Goal: Book appointment/travel/reservation

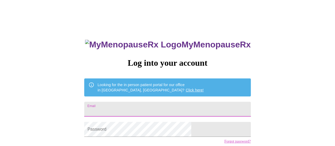
click at [155, 105] on input "Email" at bounding box center [167, 109] width 166 height 15
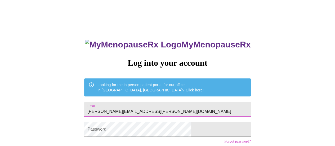
type input "[PERSON_NAME][EMAIL_ADDRESS][PERSON_NAME][DOMAIN_NAME]"
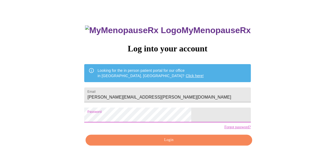
scroll to position [41, 0]
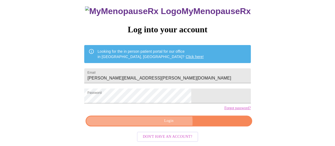
click at [168, 124] on span "Login" at bounding box center [169, 121] width 154 height 7
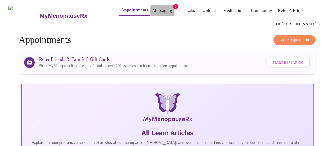
click at [153, 9] on link "Messaging" at bounding box center [162, 10] width 19 height 7
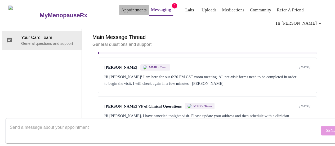
click at [121, 8] on link "Appointments" at bounding box center [133, 9] width 25 height 7
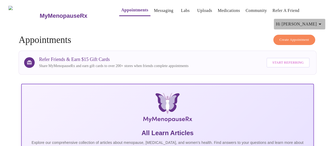
click at [322, 24] on icon "button" at bounding box center [320, 24] width 3 height 1
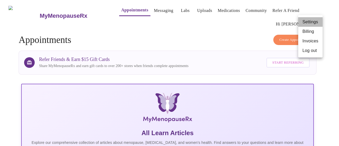
click at [313, 22] on li "Settings" at bounding box center [310, 22] width 24 height 10
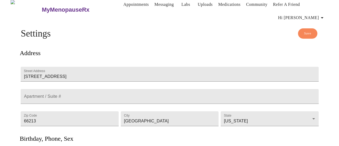
scroll to position [1, 0]
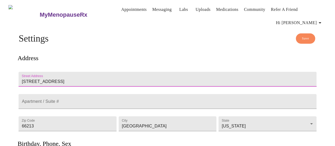
click at [63, 72] on input "[STREET_ADDRESS]" at bounding box center [168, 79] width 298 height 15
type input "8"
type input "[STREET_ADDRESS][PERSON_NAME]"
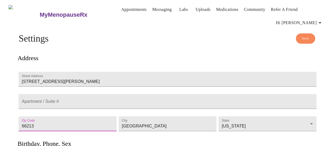
click at [44, 126] on input "66213" at bounding box center [68, 123] width 98 height 15
type input "64070"
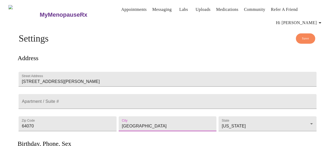
click at [143, 127] on input "[GEOGRAPHIC_DATA]" at bounding box center [168, 123] width 98 height 15
click at [150, 125] on input "[GEOGRAPHIC_DATA]" at bounding box center [168, 123] width 98 height 15
type input "O"
type input "Lone Jack"
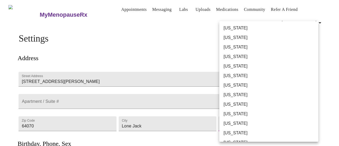
click at [315, 121] on body "MyMenopauseRx Appointments Messaging Labs Uploads Medications Community Refer a…" at bounding box center [169, 148] width 335 height 292
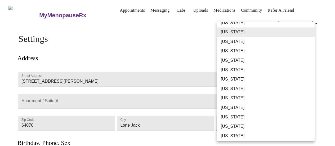
scroll to position [143, 0]
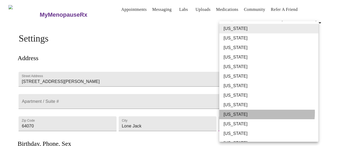
click at [250, 112] on li "[US_STATE]" at bounding box center [270, 115] width 103 height 10
type input "[US_STATE]"
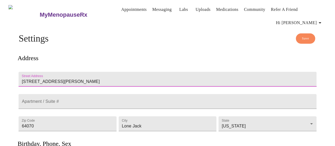
click at [39, 72] on input "[STREET_ADDRESS][PERSON_NAME]" at bounding box center [168, 79] width 298 height 15
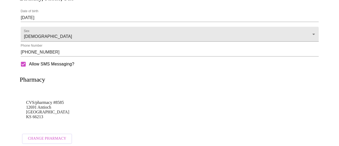
scroll to position [156, 0]
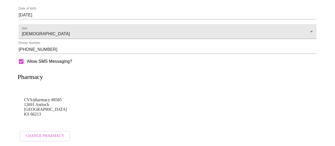
type input "[STREET_ADDRESS][PERSON_NAME]"
click at [49, 133] on span "Change Pharmacy" at bounding box center [45, 136] width 38 height 7
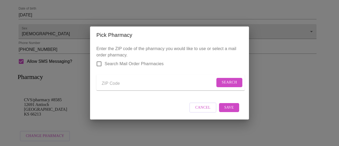
click at [123, 82] on input "Send a message to your care team" at bounding box center [158, 83] width 113 height 8
click at [232, 80] on span "Search" at bounding box center [229, 82] width 15 height 7
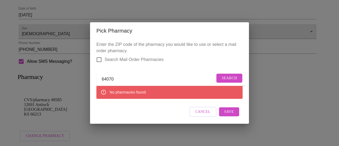
click at [119, 78] on input "64070" at bounding box center [158, 79] width 113 height 8
type input "6"
type input "64063"
click at [233, 75] on span "Search" at bounding box center [229, 78] width 15 height 7
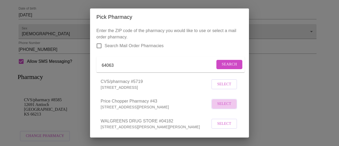
click at [217, 107] on span "Select" at bounding box center [224, 104] width 14 height 7
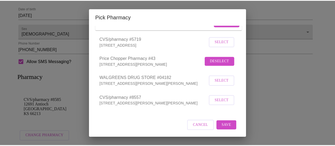
scroll to position [50, 0]
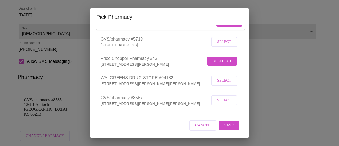
click at [229, 124] on span "Save" at bounding box center [230, 125] width 10 height 7
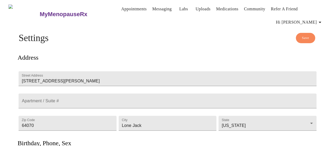
scroll to position [0, 0]
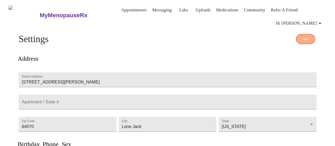
click at [309, 37] on span "Save" at bounding box center [305, 39] width 7 height 6
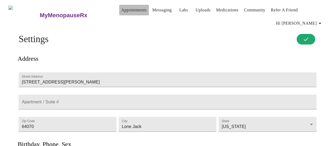
click at [127, 8] on link "Appointments" at bounding box center [133, 9] width 25 height 7
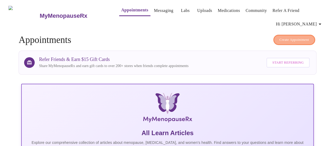
click at [309, 37] on span "Create Appointment" at bounding box center [295, 40] width 30 height 6
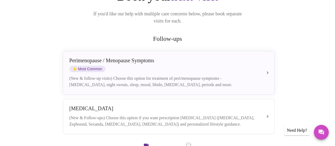
scroll to position [85, 0]
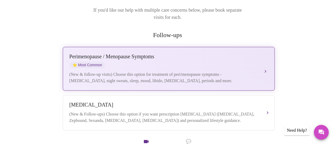
click at [265, 62] on button "[MEDICAL_DATA] / Menopause Symptoms ⭐ Most Common (New & follow-up visits) Choo…" at bounding box center [169, 69] width 212 height 44
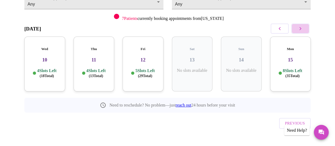
click at [303, 30] on icon "button" at bounding box center [300, 28] width 6 height 6
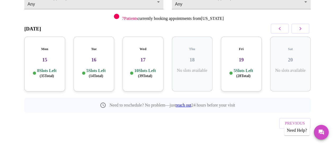
click at [36, 48] on div "Mon 15 8 Slots Left ( 35 Total)" at bounding box center [44, 64] width 41 height 55
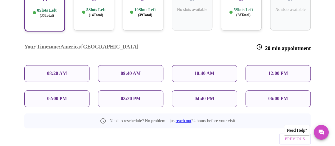
scroll to position [133, 0]
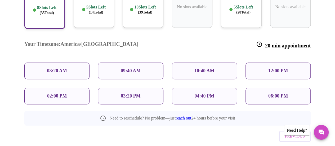
click at [268, 88] on div "06:00 PM" at bounding box center [278, 96] width 65 height 17
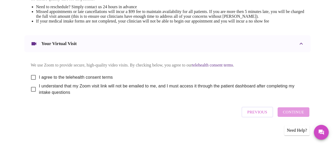
scroll to position [247, 0]
click at [30, 75] on input "I agree to the telehealth consent terms" at bounding box center [33, 77] width 11 height 11
checkbox input "true"
click at [31, 88] on input "I understand that my Zoom visit link will not be emailed to me, and I must acce…" at bounding box center [33, 89] width 11 height 11
checkbox input "true"
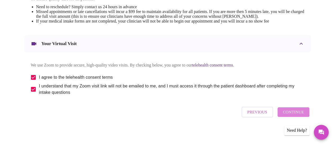
click at [295, 113] on span "Continue" at bounding box center [293, 112] width 21 height 7
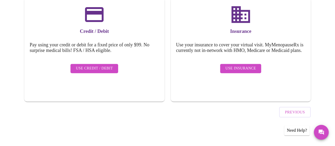
scroll to position [87, 0]
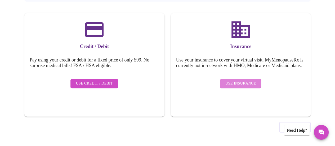
click at [232, 85] on span "Use Insurance" at bounding box center [241, 83] width 30 height 7
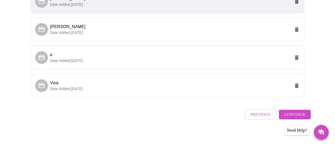
scroll to position [175, 0]
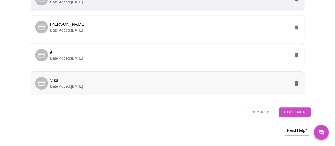
click at [60, 89] on span "Date Added: [DATE]" at bounding box center [66, 86] width 33 height 4
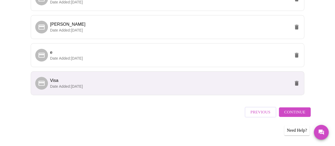
click at [41, 85] on icon at bounding box center [41, 83] width 6 height 5
click at [40, 87] on icon at bounding box center [41, 83] width 7 height 7
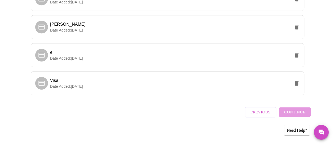
click at [299, 114] on div "Previous Continue" at bounding box center [278, 111] width 66 height 19
click at [303, 114] on div "Previous Continue" at bounding box center [278, 111] width 66 height 19
click at [42, 84] on icon at bounding box center [41, 83] width 6 height 5
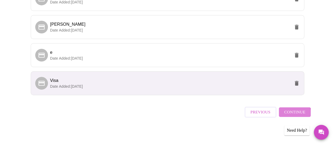
click at [291, 116] on span "Continue" at bounding box center [294, 112] width 21 height 7
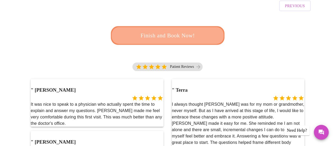
click at [194, 31] on span "Finish and Book Now!" at bounding box center [168, 36] width 98 height 10
